Goal: Task Accomplishment & Management: Complete application form

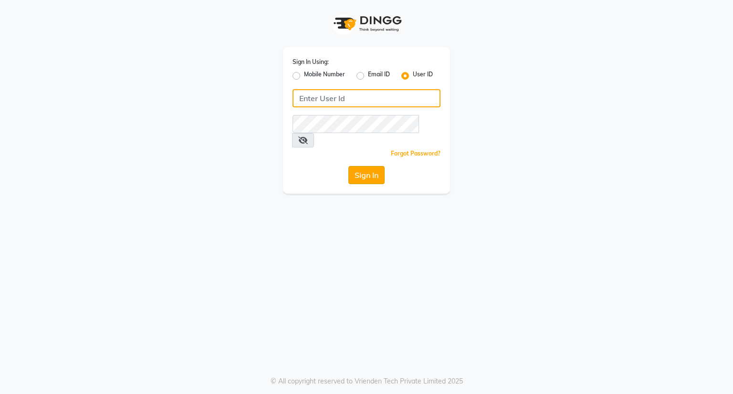
type input "[EMAIL_ADDRESS][DOMAIN_NAME]"
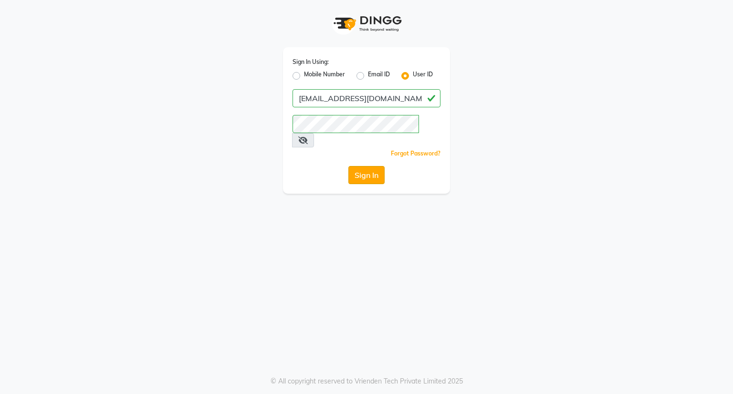
click at [378, 166] on button "Sign In" at bounding box center [367, 175] width 36 height 18
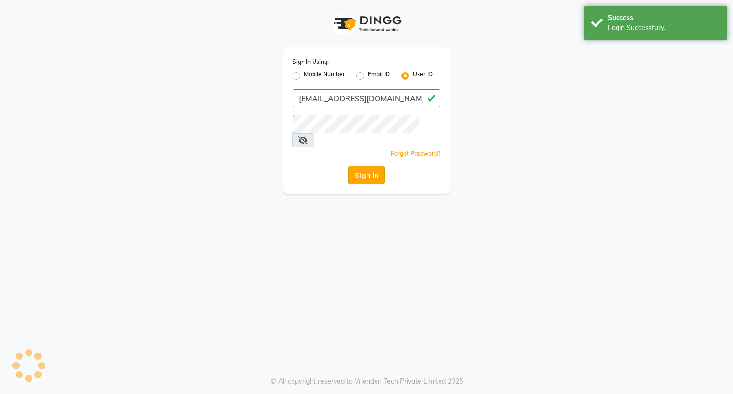
select select "8444"
select select "service"
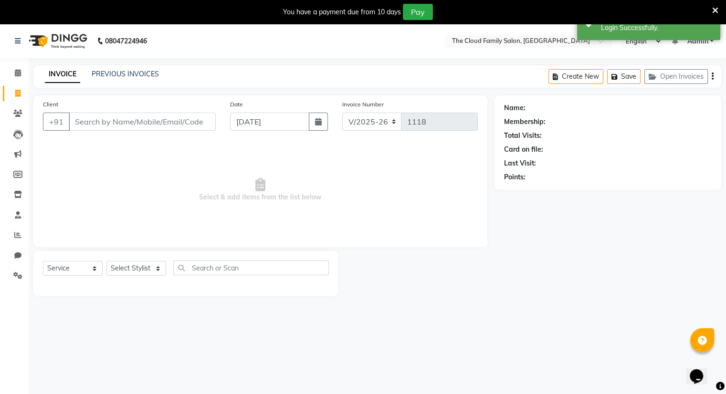
click at [135, 119] on input "Client" at bounding box center [142, 122] width 147 height 18
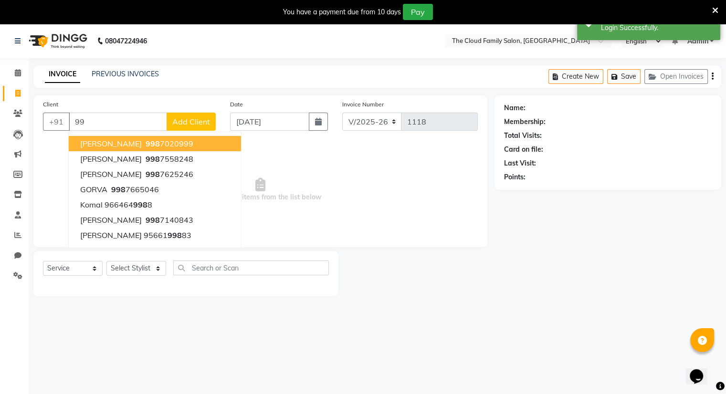
type input "9"
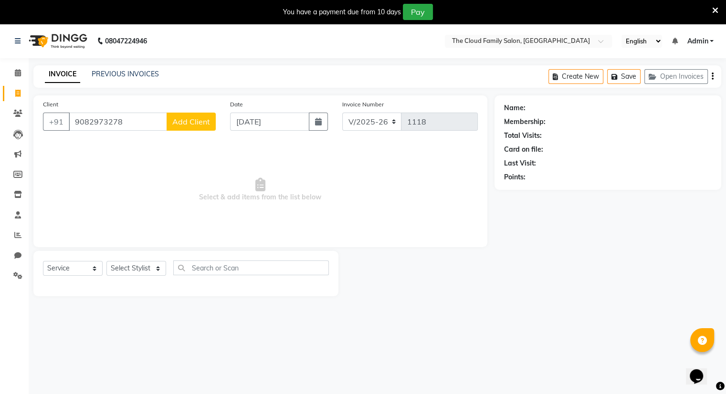
type input "9082973278"
click at [195, 122] on span "Add Client" at bounding box center [191, 122] width 38 height 10
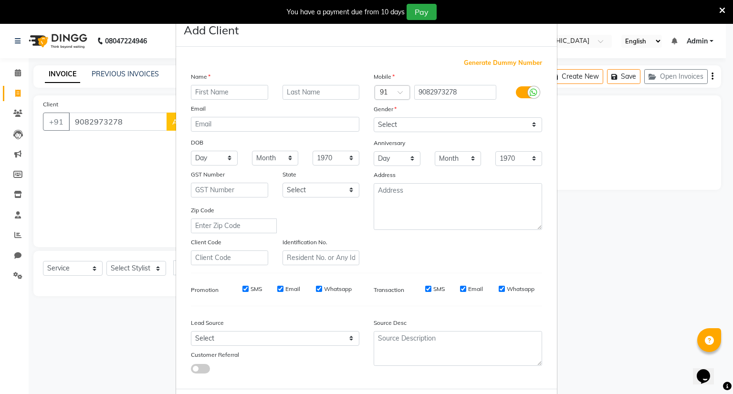
click at [225, 94] on input "text" at bounding box center [229, 92] width 77 height 15
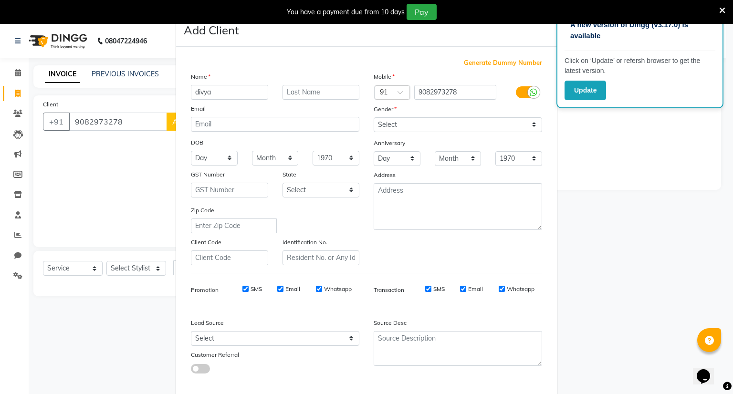
type input "divya"
click at [532, 123] on select "Select [DEMOGRAPHIC_DATA] [DEMOGRAPHIC_DATA] Other Prefer Not To Say" at bounding box center [458, 124] width 169 height 15
select select "[DEMOGRAPHIC_DATA]"
click at [374, 118] on select "Select [DEMOGRAPHIC_DATA] [DEMOGRAPHIC_DATA] Other Prefer Not To Say" at bounding box center [458, 124] width 169 height 15
click at [338, 215] on div "Zip Code" at bounding box center [275, 219] width 183 height 28
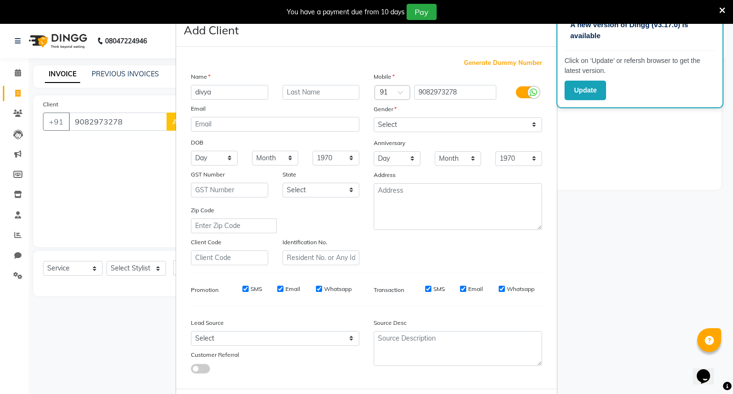
click at [424, 371] on div "Source Desc" at bounding box center [458, 344] width 183 height 60
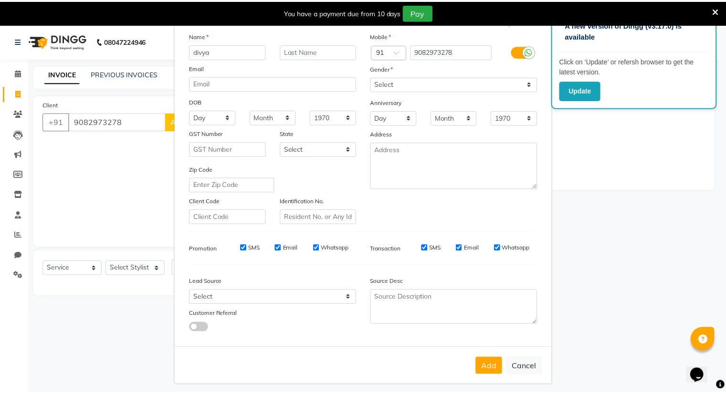
scroll to position [51, 0]
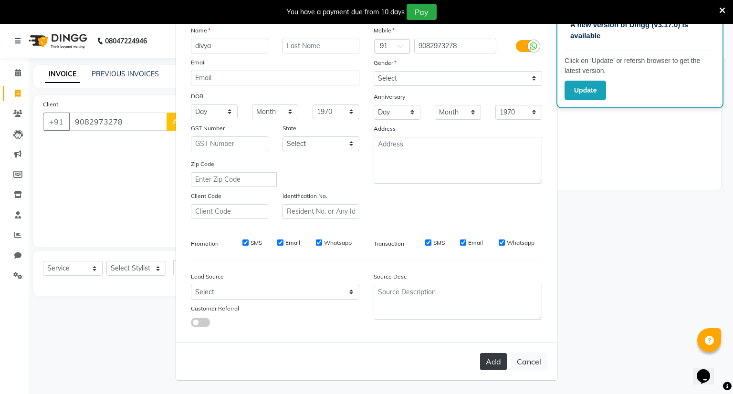
click at [486, 361] on button "Add" at bounding box center [493, 361] width 27 height 17
select select
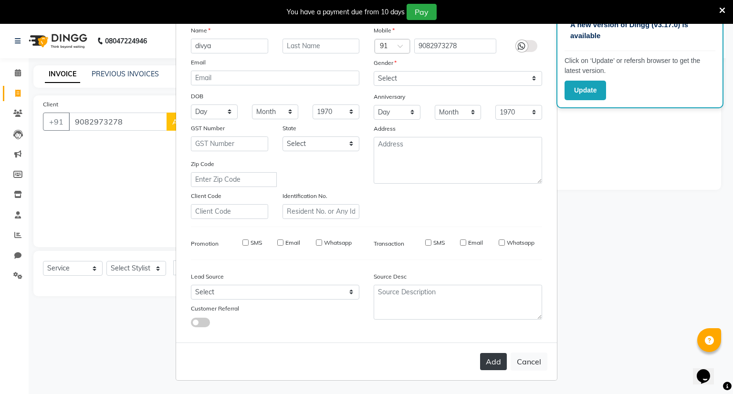
select select
checkbox input "false"
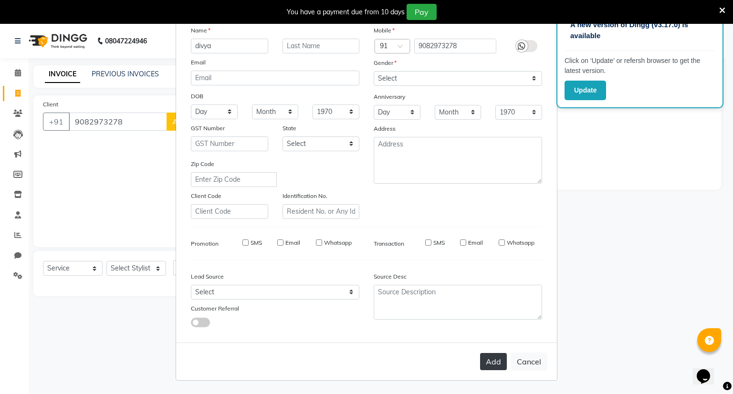
checkbox input "false"
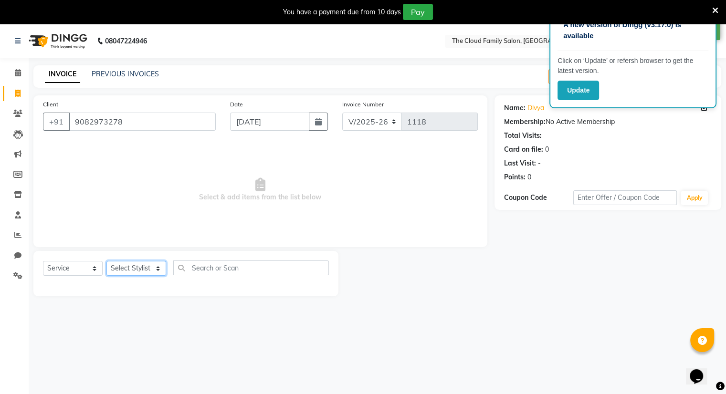
click at [157, 269] on select "Select Stylist Amrapali Bhumi OM [PERSON_NAME] [PERSON_NAME]" at bounding box center [136, 268] width 60 height 15
select select "83357"
click at [106, 262] on select "Select Stylist Amrapali Bhumi OM [PERSON_NAME] [PERSON_NAME]" at bounding box center [136, 268] width 60 height 15
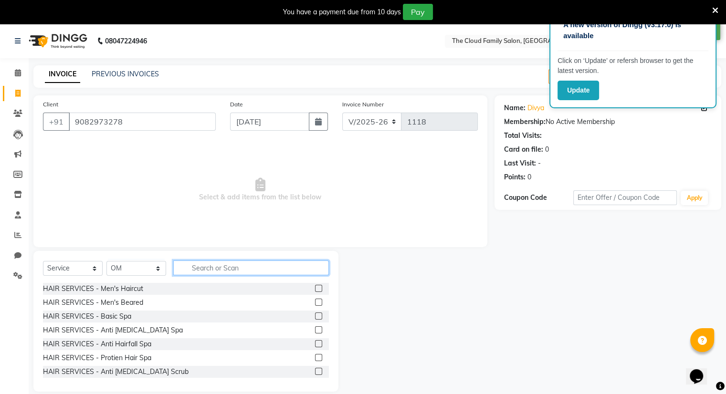
click at [264, 270] on input "text" at bounding box center [251, 268] width 156 height 15
click at [288, 271] on input "text" at bounding box center [251, 268] width 156 height 15
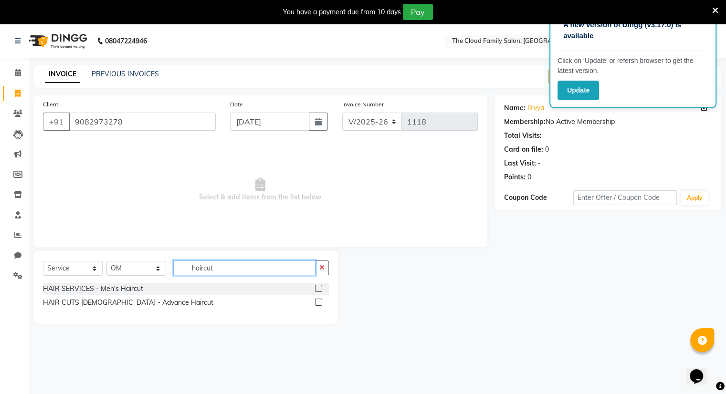
type input "haircut"
click at [318, 302] on label at bounding box center [318, 302] width 7 height 7
click at [318, 302] on input "checkbox" at bounding box center [318, 303] width 6 height 6
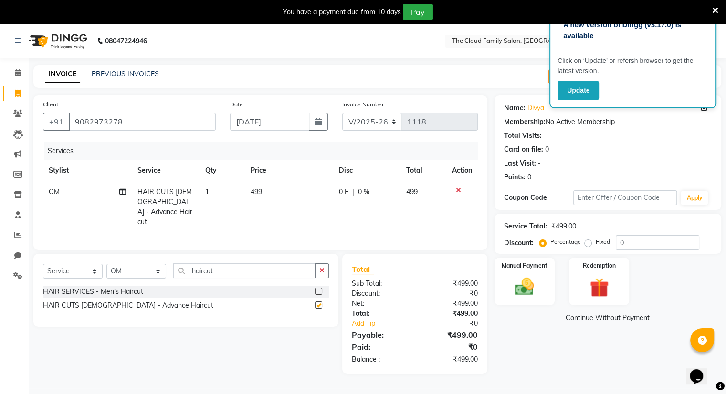
checkbox input "false"
click at [265, 189] on td "499" at bounding box center [289, 207] width 88 height 52
select select "83357"
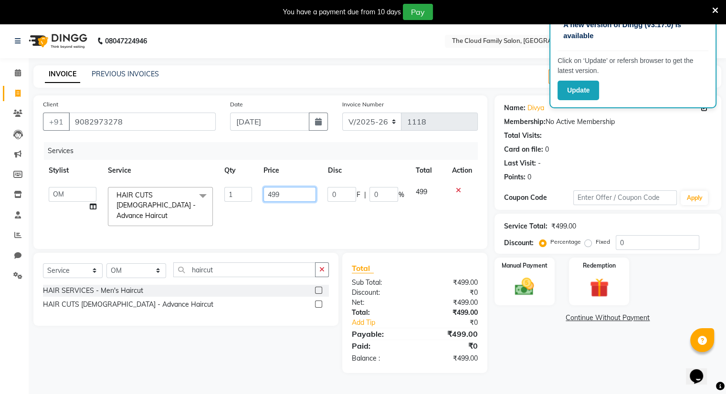
click at [287, 193] on input "499" at bounding box center [290, 194] width 53 height 15
type input "4"
type input "500"
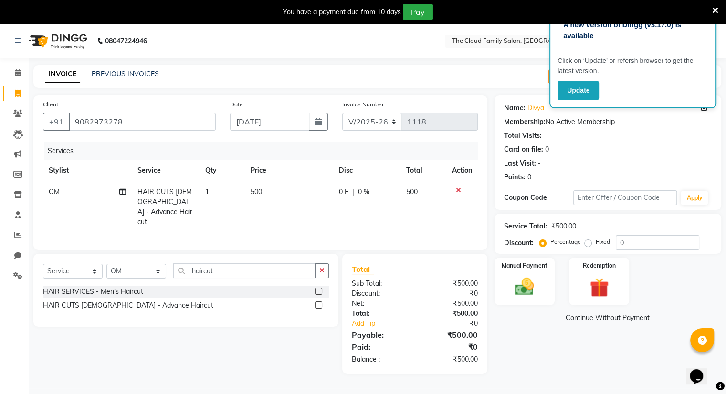
click at [315, 222] on td "500" at bounding box center [289, 207] width 88 height 52
select select "83357"
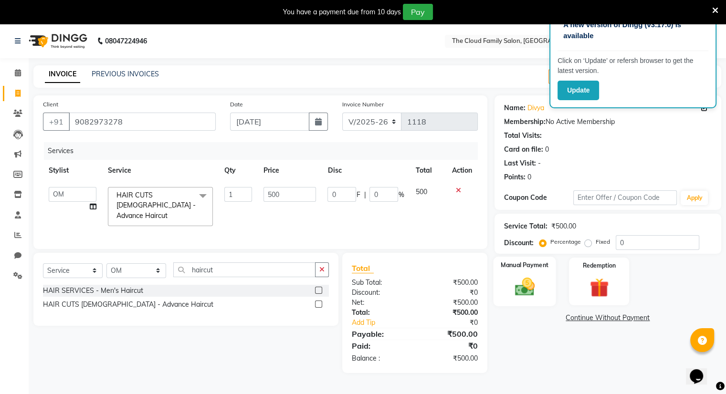
click at [527, 294] on img at bounding box center [525, 287] width 32 height 23
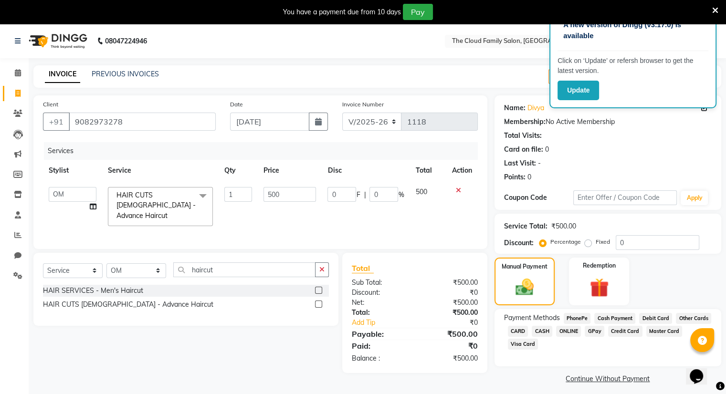
click at [569, 334] on span "ONLINE" at bounding box center [568, 331] width 25 height 11
click at [612, 392] on button "Add Payment" at bounding box center [645, 395] width 134 height 15
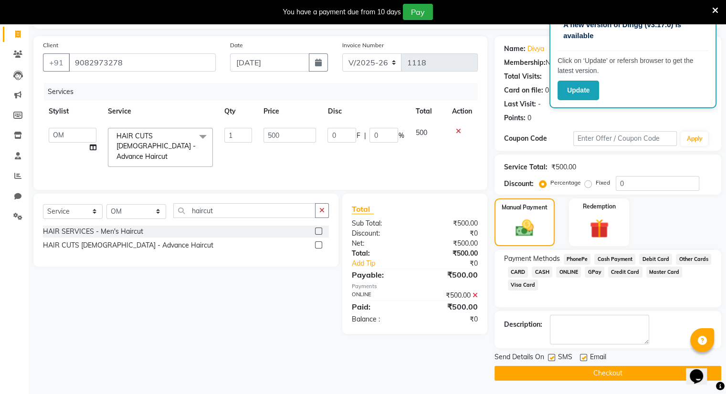
scroll to position [59, 0]
click at [590, 375] on button "Checkout" at bounding box center [608, 373] width 227 height 15
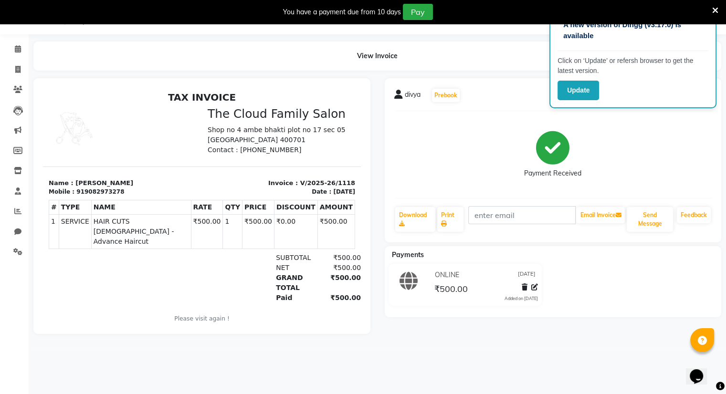
click at [717, 7] on icon at bounding box center [715, 10] width 6 height 9
